Goal: Task Accomplishment & Management: Use online tool/utility

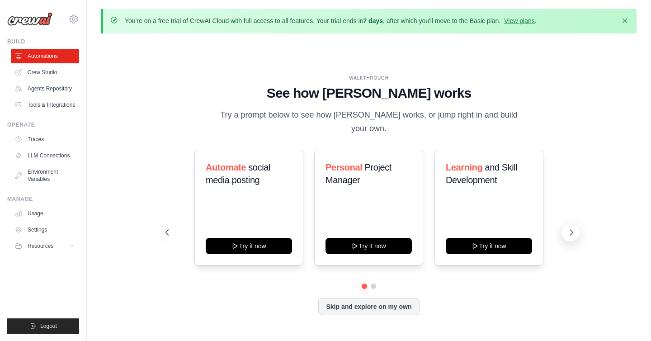
click at [570, 229] on icon at bounding box center [571, 232] width 9 height 9
click at [163, 228] on icon at bounding box center [166, 232] width 9 height 9
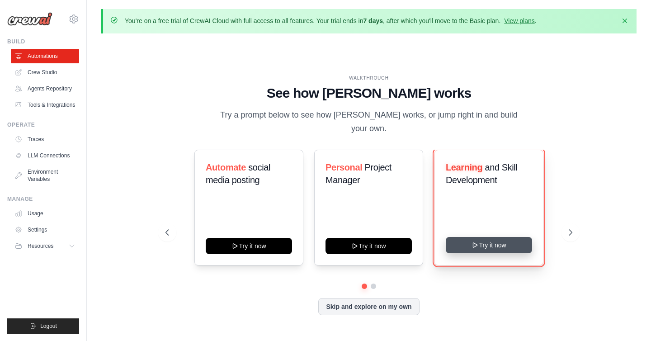
click at [499, 237] on button "Try it now" at bounding box center [489, 245] width 86 height 16
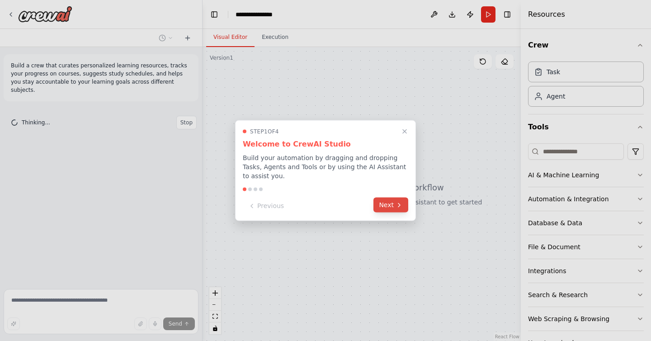
click at [390, 203] on button "Next" at bounding box center [390, 205] width 35 height 15
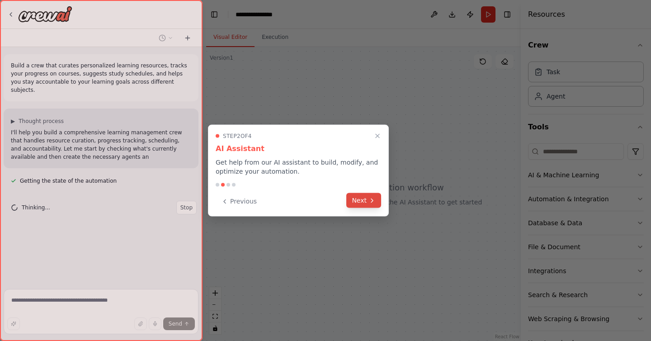
click at [368, 203] on icon at bounding box center [371, 200] width 7 height 7
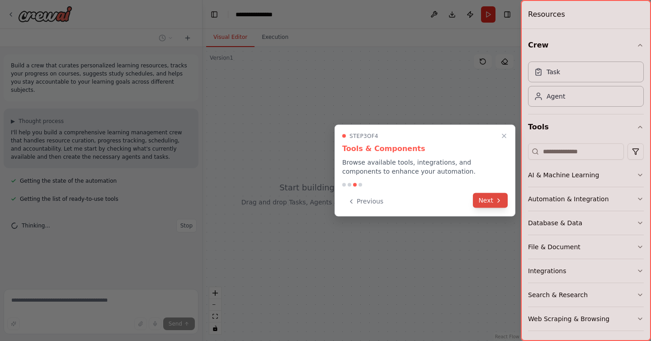
click at [494, 202] on button "Next" at bounding box center [490, 200] width 35 height 15
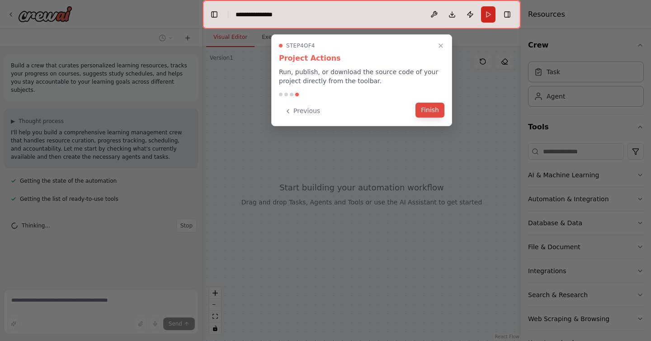
click at [430, 117] on button "Finish" at bounding box center [429, 110] width 29 height 15
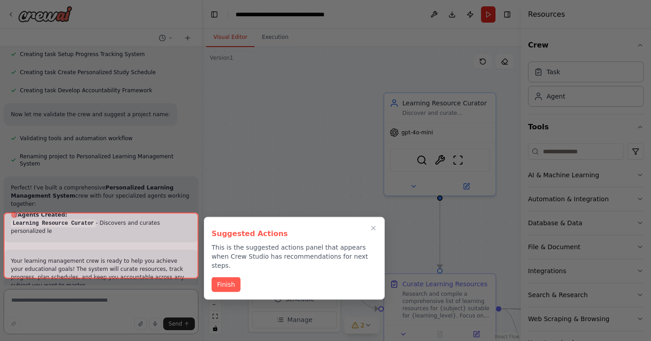
scroll to position [558, 0]
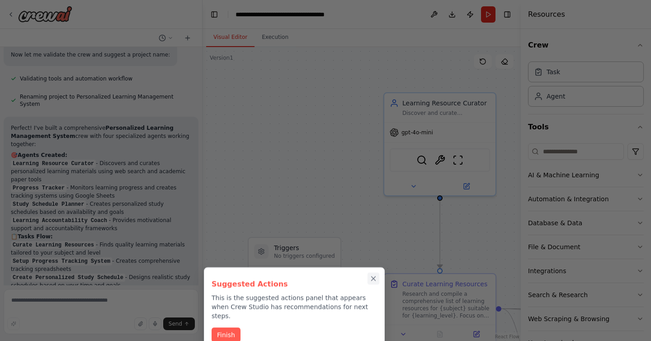
click at [374, 279] on icon "Close walkthrough" at bounding box center [374, 279] width 4 height 4
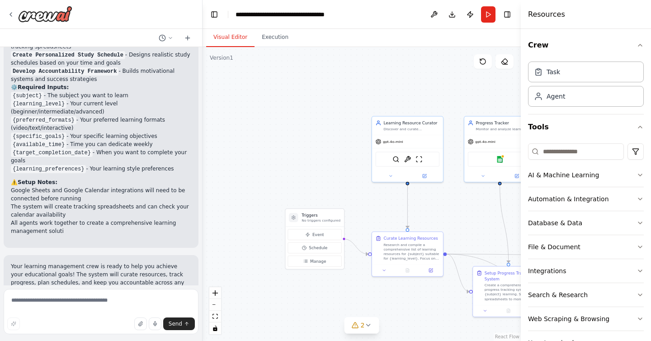
scroll to position [853, 0]
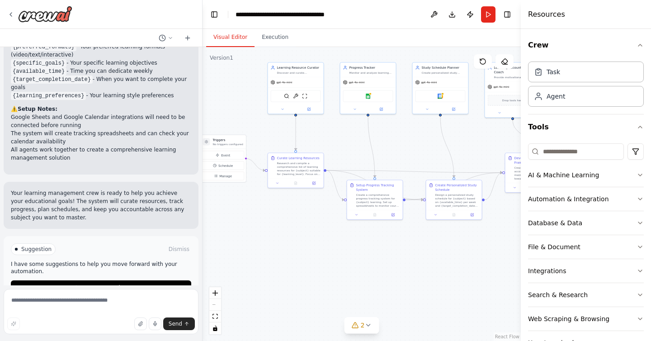
drag, startPoint x: 440, startPoint y: 202, endPoint x: 342, endPoint y: 138, distance: 116.4
click at [342, 138] on div ".deletable-edge-delete-btn { width: 20px; height: 20px; border: 0px solid #ffff…" at bounding box center [362, 194] width 318 height 294
click at [372, 94] on div "Google sheets" at bounding box center [370, 95] width 50 height 12
click at [437, 92] on div "Google calendar" at bounding box center [442, 95] width 50 height 12
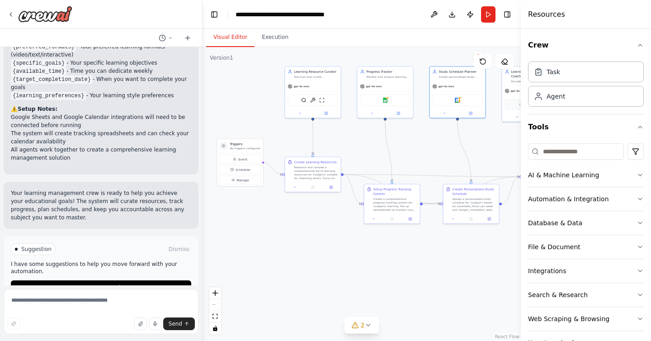
drag, startPoint x: 229, startPoint y: 90, endPoint x: 244, endPoint y: 94, distance: 16.0
click at [244, 94] on div ".deletable-edge-delete-btn { width: 20px; height: 20px; border: 0px solid #ffff…" at bounding box center [362, 194] width 318 height 294
click at [270, 35] on button "Execution" at bounding box center [274, 37] width 41 height 19
click at [226, 38] on button "Visual Editor" at bounding box center [230, 37] width 48 height 19
click at [300, 85] on span "gpt-4o-mini" at bounding box center [302, 86] width 16 height 4
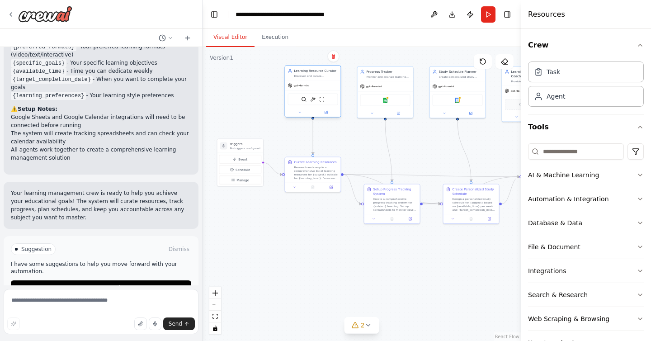
click at [291, 86] on icon at bounding box center [290, 85] width 4 height 4
click at [299, 88] on div "gpt-4o-mini" at bounding box center [313, 85] width 56 height 10
click at [330, 113] on button at bounding box center [326, 112] width 26 height 5
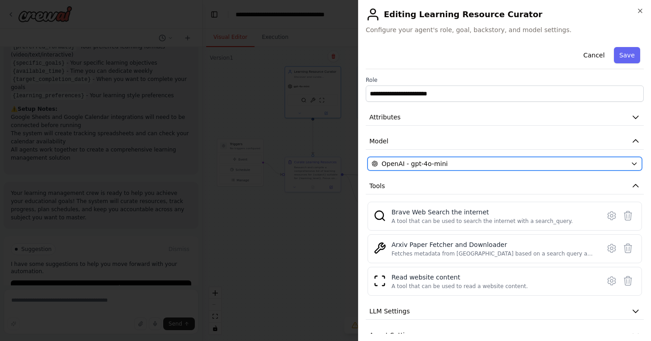
click at [446, 164] on div "OpenAI - gpt-4o-mini" at bounding box center [499, 163] width 255 height 9
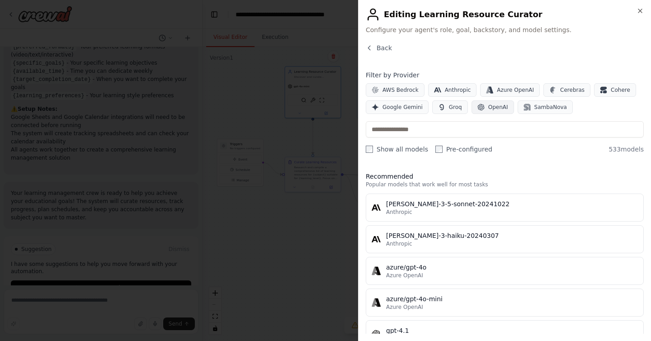
click at [488, 106] on span "OpenAI" at bounding box center [498, 107] width 20 height 7
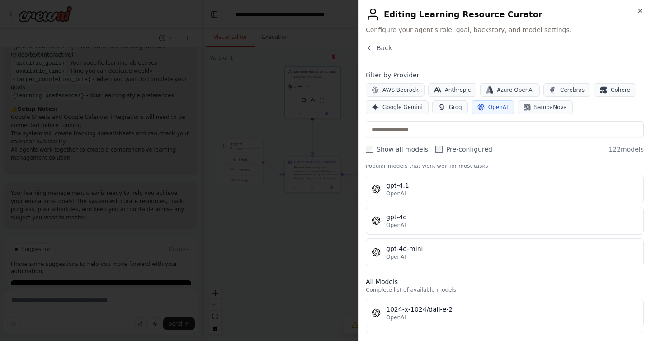
scroll to position [0, 0]
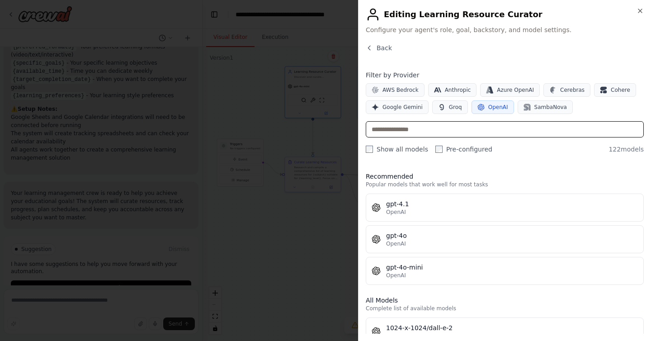
click at [449, 128] on input "text" at bounding box center [505, 129] width 278 height 16
type input "*"
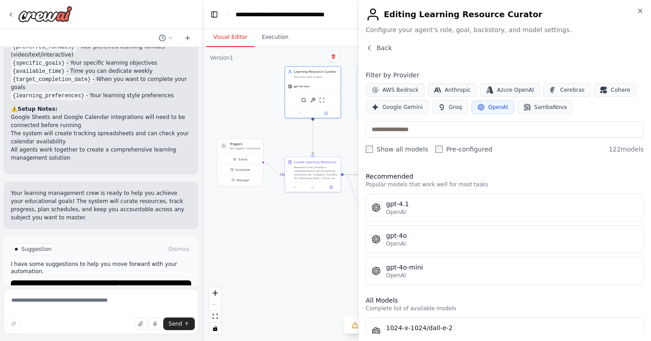
click at [337, 207] on div ".deletable-edge-delete-btn { width: 20px; height: 20px; border: 0px solid #ffff…" at bounding box center [362, 194] width 318 height 294
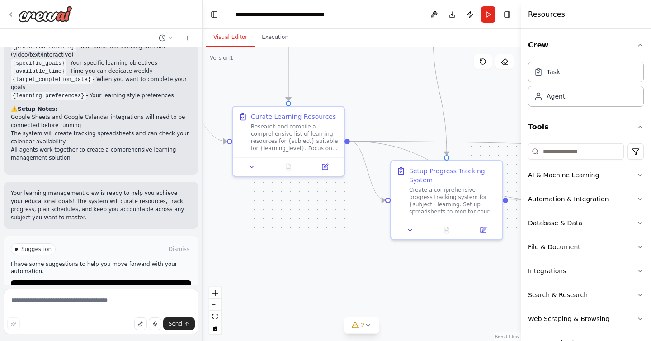
click at [337, 207] on div ".deletable-edge-delete-btn { width: 20px; height: 20px; border: 0px solid #ffff…" at bounding box center [362, 194] width 318 height 294
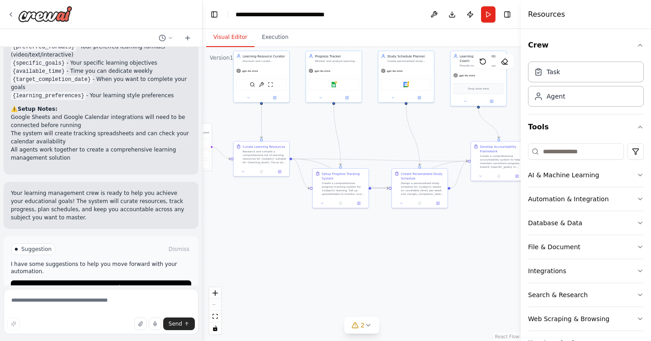
drag, startPoint x: 376, startPoint y: 252, endPoint x: 325, endPoint y: 214, distance: 63.6
click at [325, 214] on div ".deletable-edge-delete-btn { width: 20px; height: 20px; border: 0px solid #ffff…" at bounding box center [362, 194] width 318 height 294
